Goal: Check status: Check status

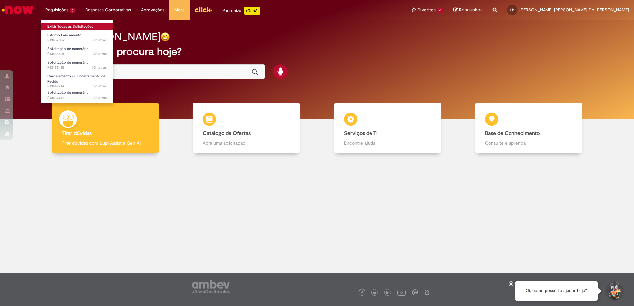
click at [70, 26] on link "Exibir Todas as Solicitações" at bounding box center [77, 26] width 73 height 7
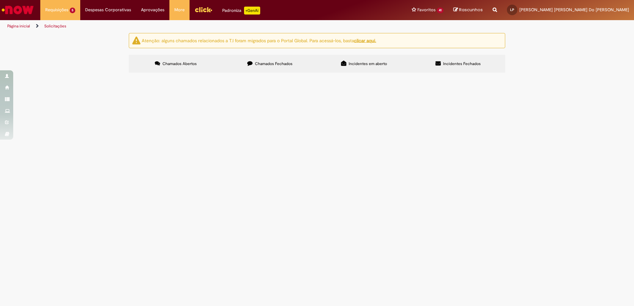
click at [0, 0] on span "Solicitação de numerário" at bounding box center [0, 0] width 0 height 0
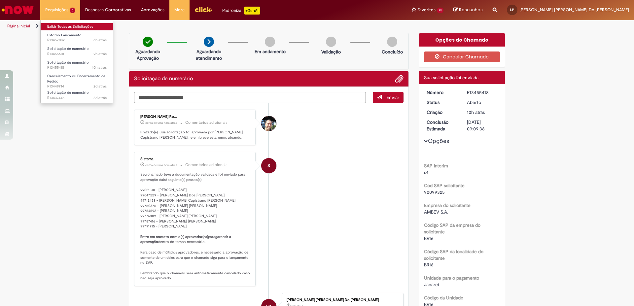
click at [64, 25] on link "Exibir Todas as Solicitações" at bounding box center [77, 26] width 73 height 7
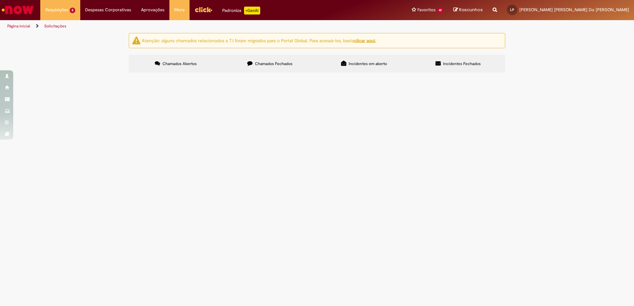
click at [0, 0] on span "Estorno Lançamento" at bounding box center [0, 0] width 0 height 0
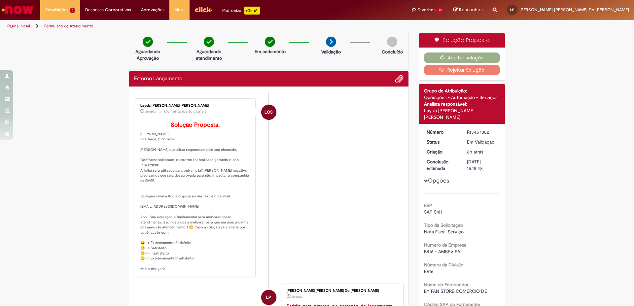
click at [374, 207] on li "LOS Laysla [PERSON_NAME] [PERSON_NAME] 2h atrás 2 horas atrás Comentários adici…" at bounding box center [268, 187] width 269 height 179
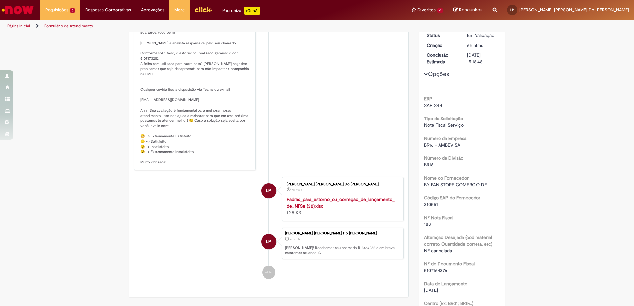
scroll to position [206, 0]
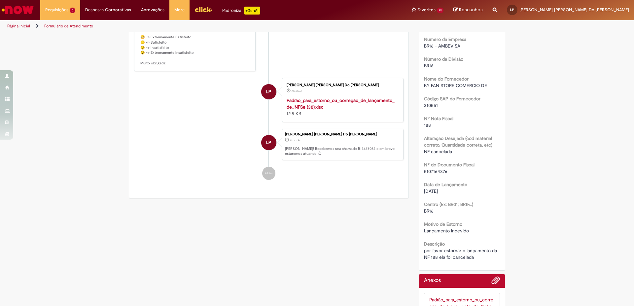
click at [433, 168] on span "5107164376" at bounding box center [435, 171] width 23 height 6
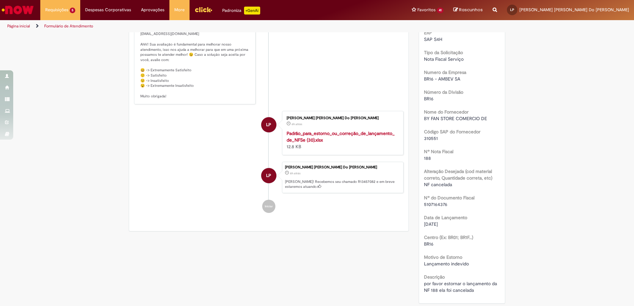
scroll to position [239, 0]
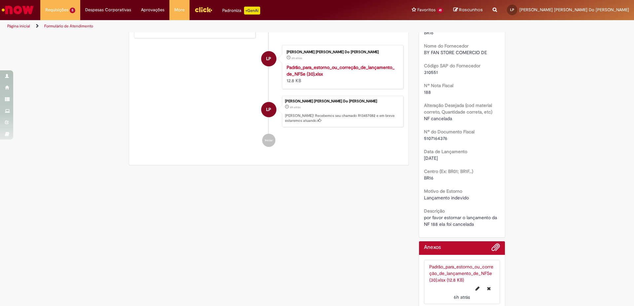
click at [442, 267] on link "Padrão_para_estorno_ou_correção_de_lançamento_de_NFSe (30).xlsx (12.8 KB)" at bounding box center [461, 273] width 64 height 19
click at [447, 270] on link "Padrão_para_estorno_ou_correção_de_lançamento_de_NFSe (30).xlsx (12.8 KB)" at bounding box center [461, 273] width 64 height 19
